Goal: Transaction & Acquisition: Purchase product/service

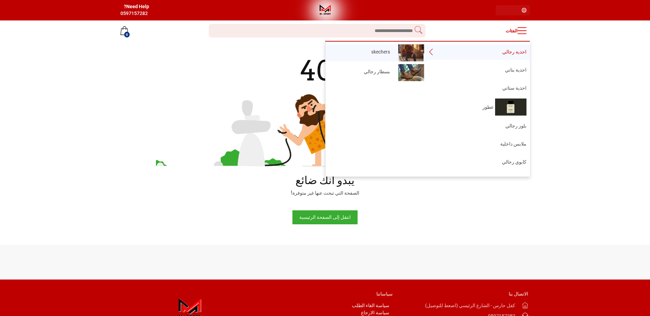
click at [416, 54] on img at bounding box center [411, 52] width 26 height 17
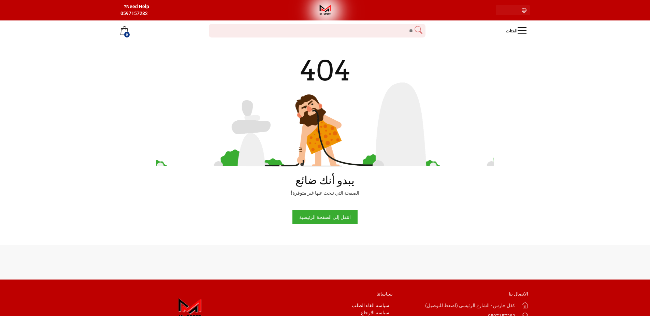
click at [316, 4] on div "Need Help? 0597157282" at bounding box center [218, 9] width 196 height 13
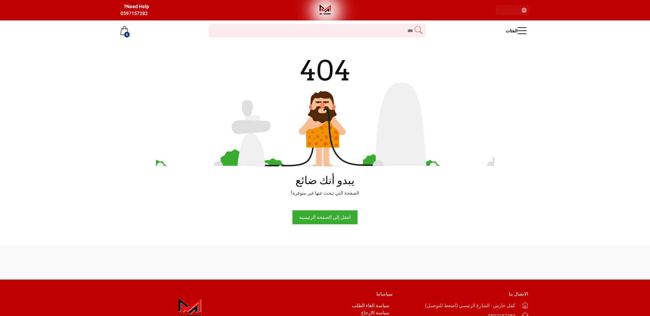
click at [330, 11] on img at bounding box center [325, 10] width 17 height 17
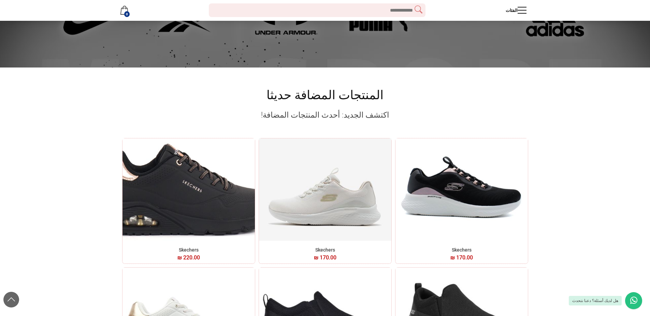
scroll to position [499, 0]
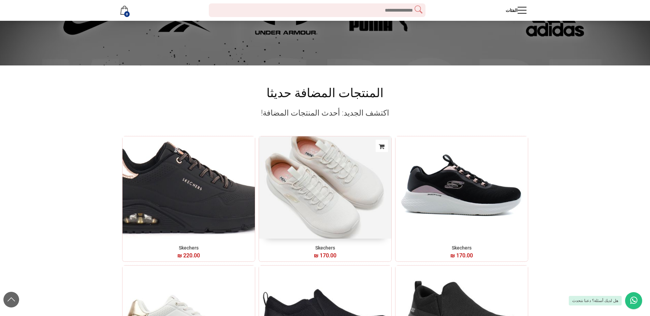
click at [317, 174] on img at bounding box center [325, 187] width 139 height 107
